Goal: Obtain resource: Obtain resource

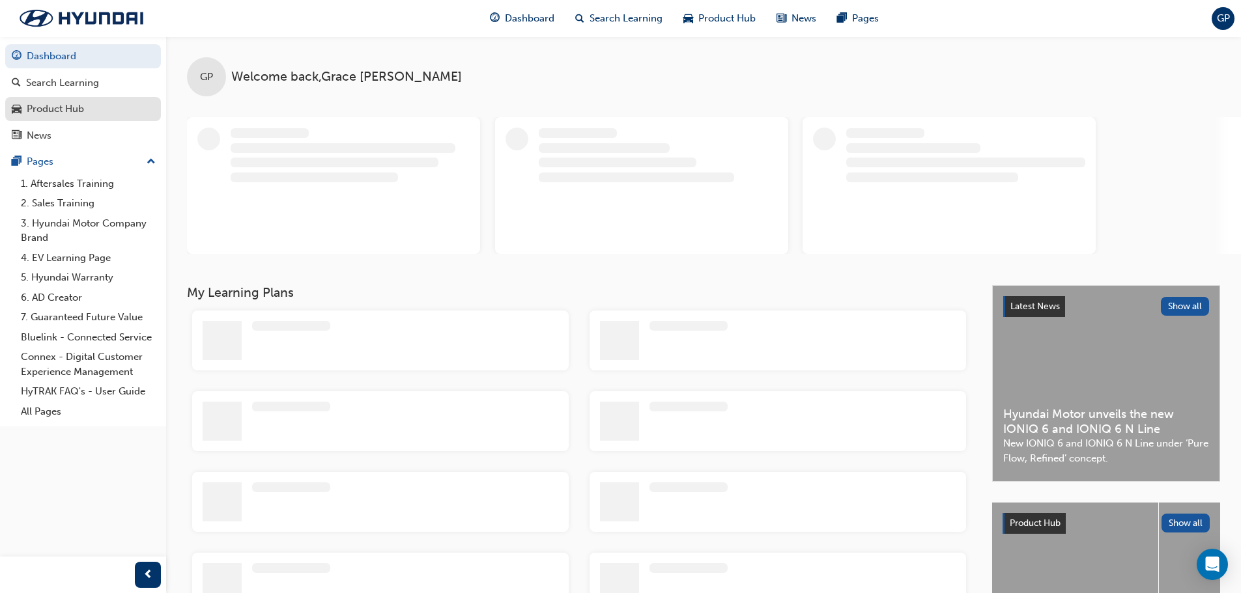
click at [91, 112] on div "Product Hub" at bounding box center [83, 109] width 143 height 16
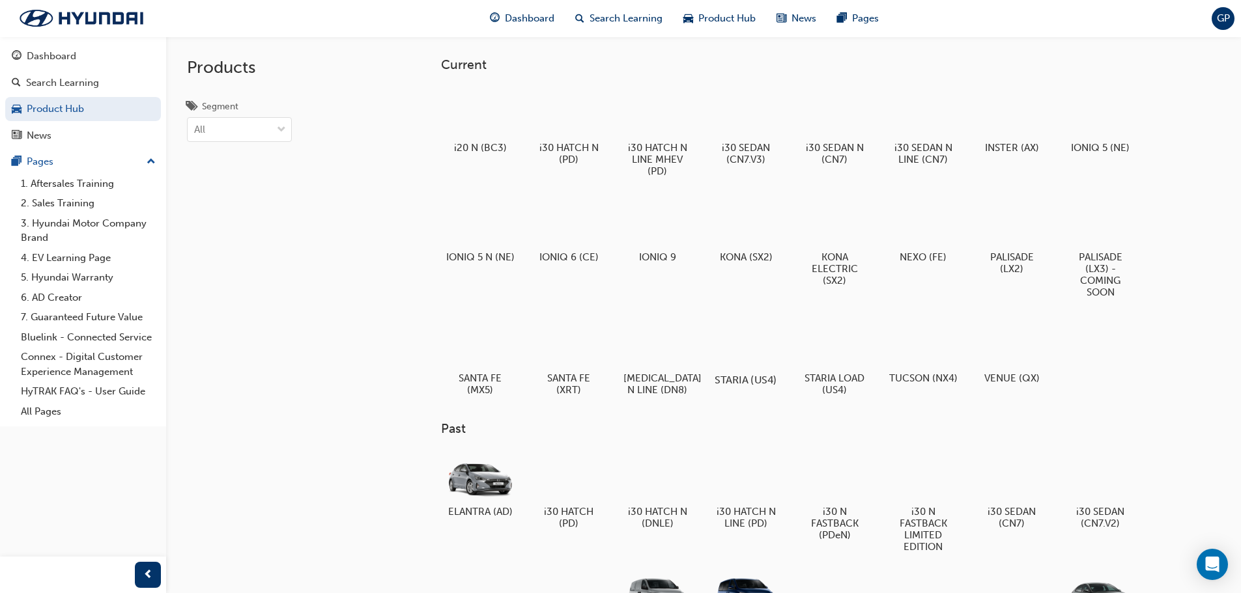
click at [744, 351] on div at bounding box center [745, 341] width 72 height 51
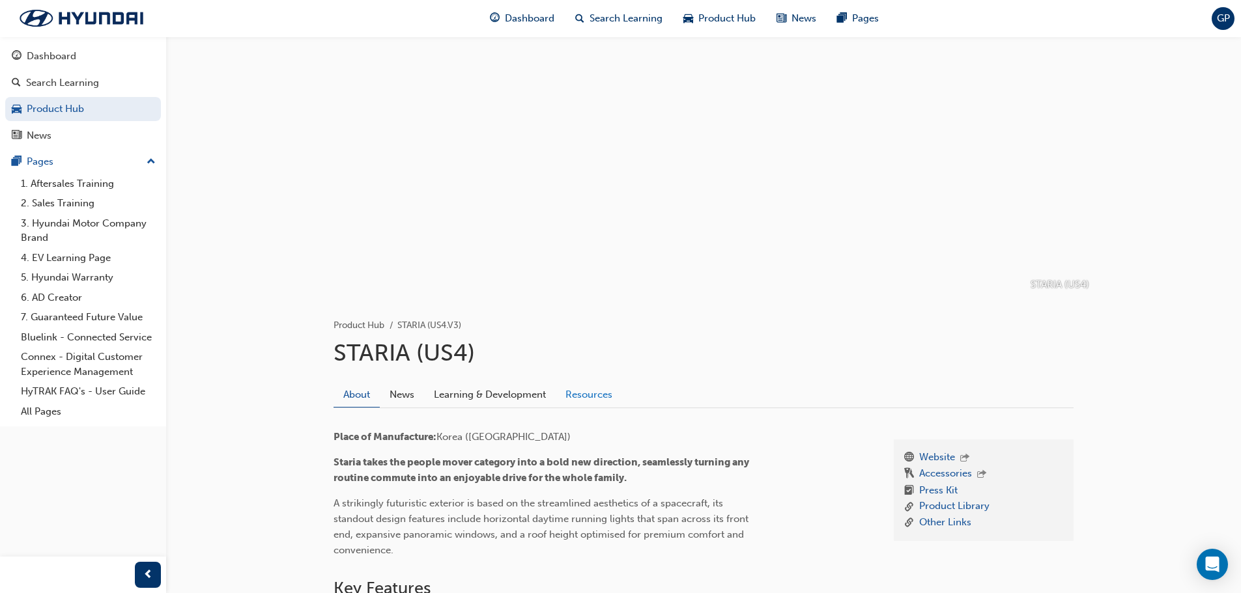
click at [590, 395] on link "Resources" at bounding box center [588, 394] width 66 height 25
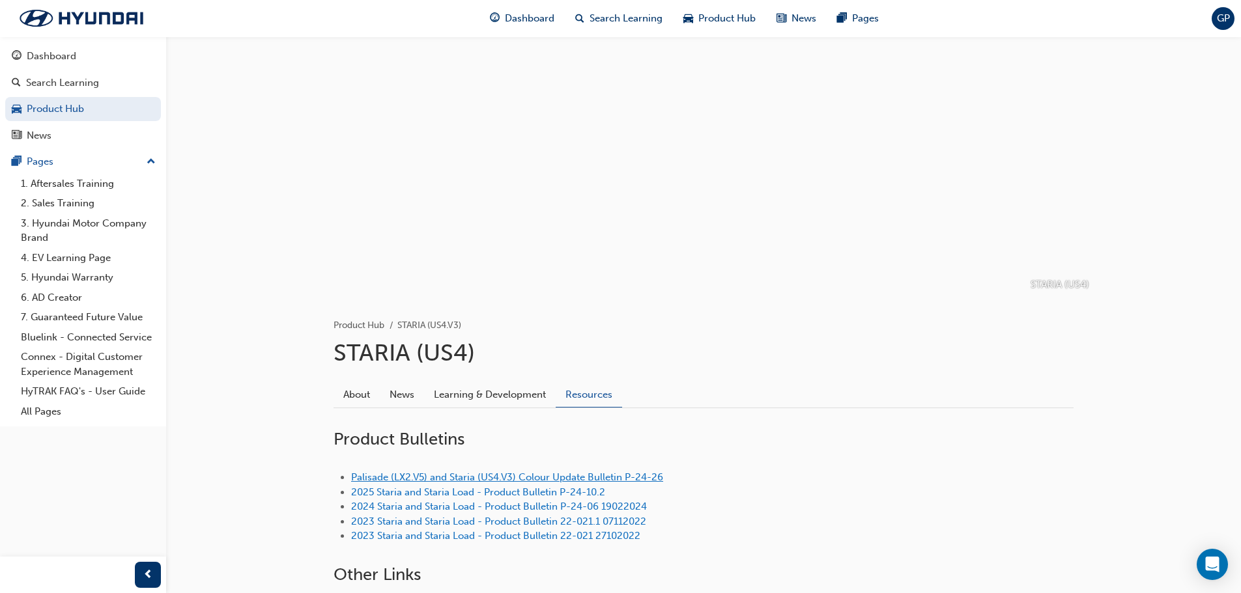
click at [477, 477] on link "Palisade (LX2.V5) and Staria (US4.V3) Colour Update Bulletin P-24-26" at bounding box center [507, 477] width 312 height 12
click at [524, 494] on link "2025 Staria and Staria Load - Product Bulletin P-24-10.2" at bounding box center [478, 492] width 254 height 12
